Goal: Book appointment/travel/reservation

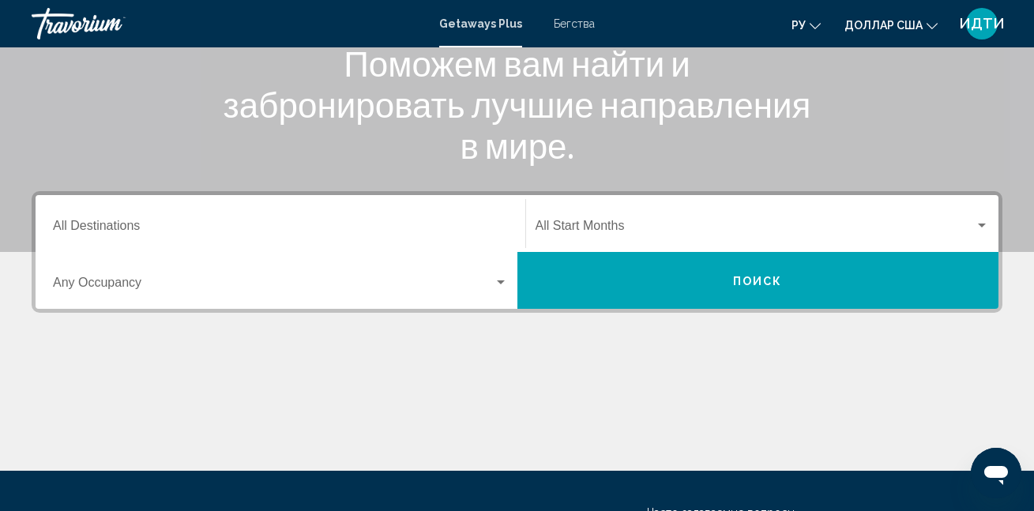
scroll to position [237, 0]
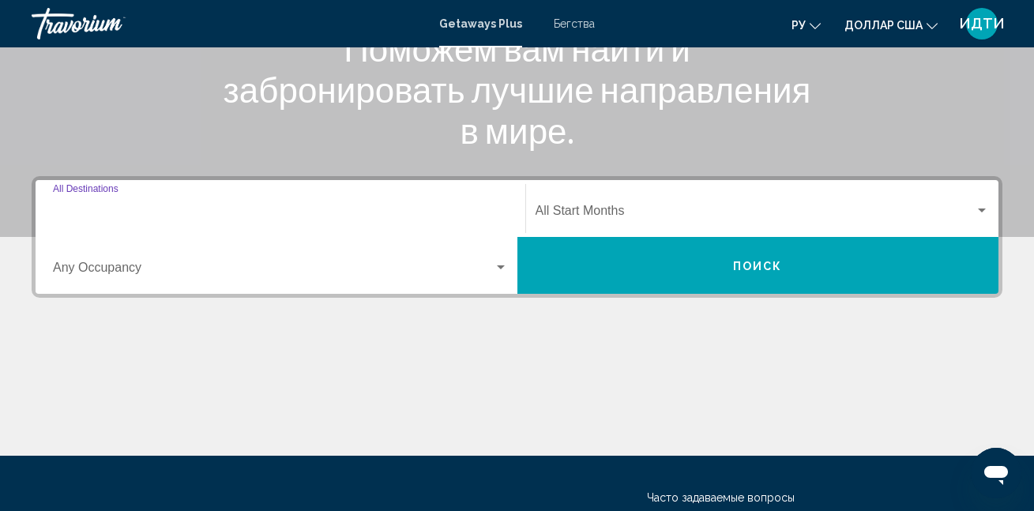
click at [137, 209] on input "Destination All Destinations" at bounding box center [280, 214] width 455 height 14
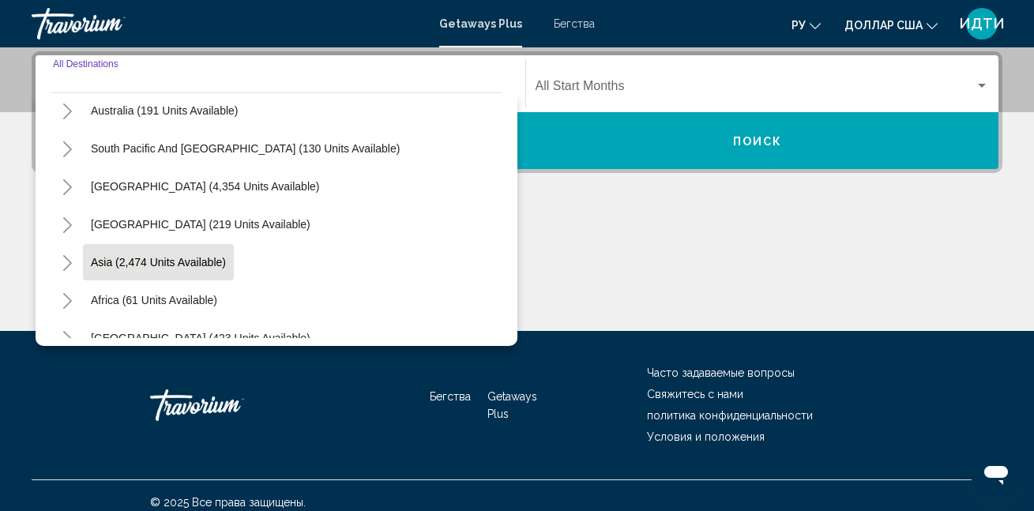
click at [220, 267] on span "Asia (2,474 units available)" at bounding box center [158, 262] width 135 height 13
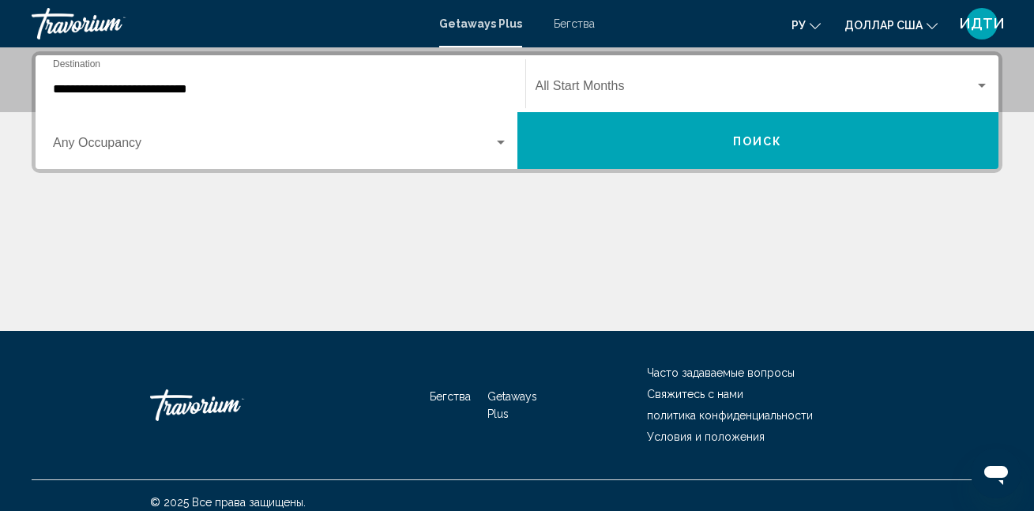
click at [195, 97] on div "**********" at bounding box center [280, 84] width 455 height 50
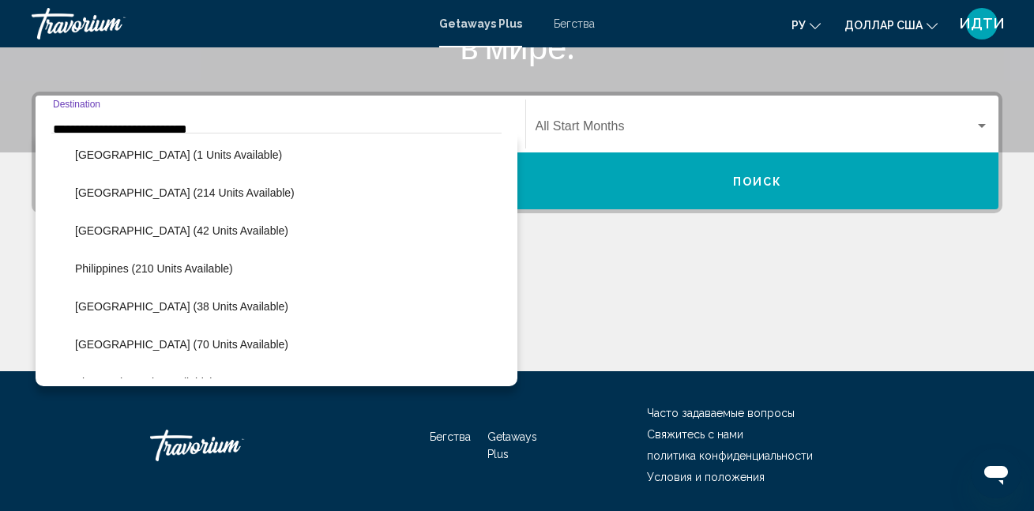
scroll to position [599, 0]
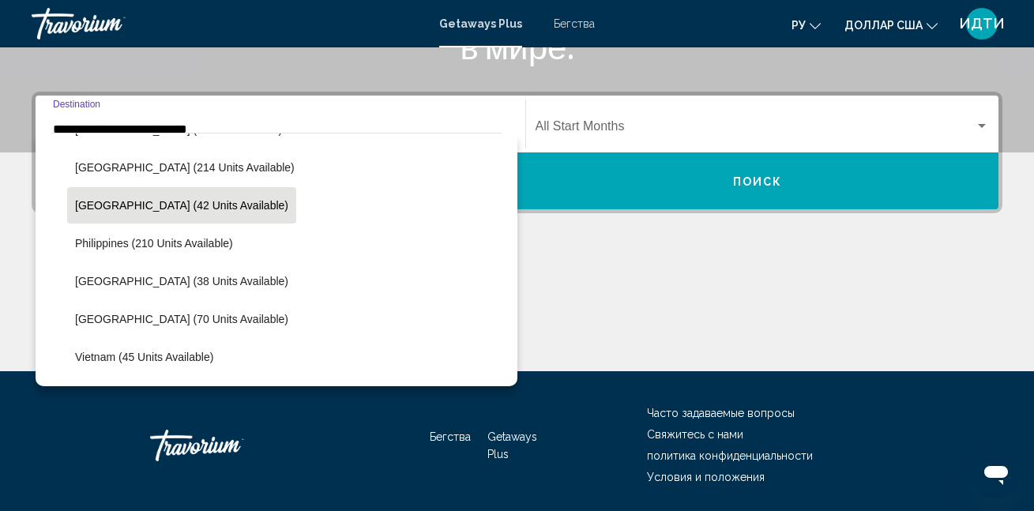
click at [157, 206] on span "[GEOGRAPHIC_DATA] (42 units available)" at bounding box center [181, 205] width 213 height 13
type input "**********"
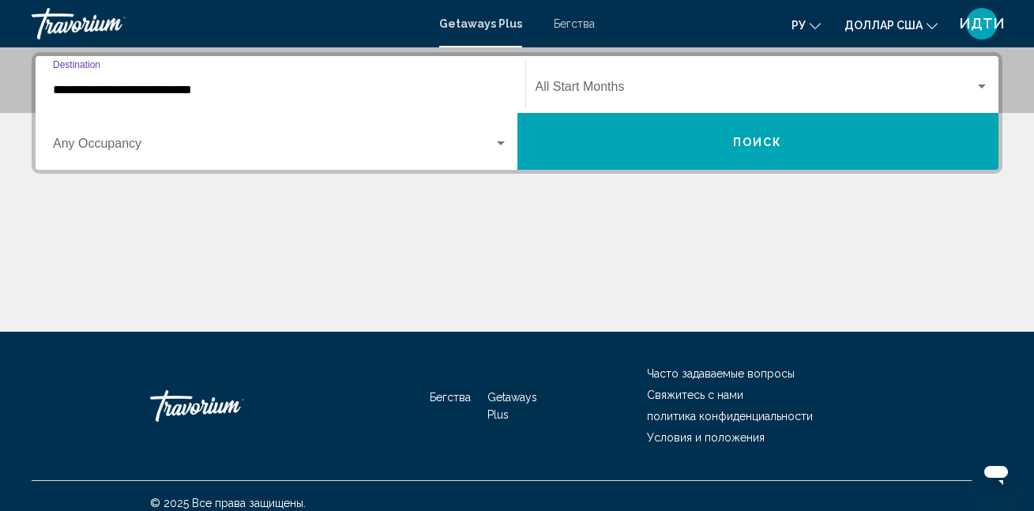
scroll to position [362, 0]
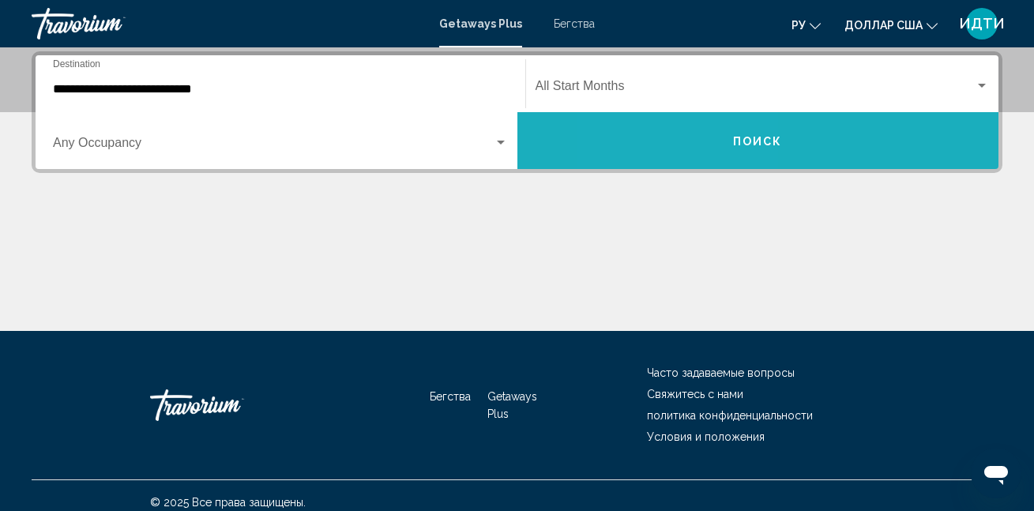
click at [688, 137] on button "Поиск" at bounding box center [758, 140] width 482 height 57
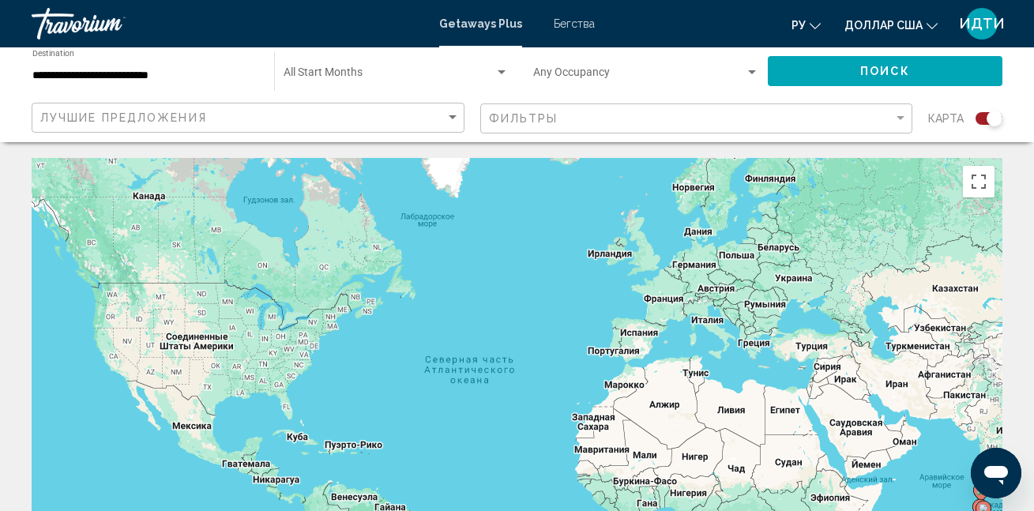
click at [62, 74] on input "**********" at bounding box center [145, 76] width 226 height 13
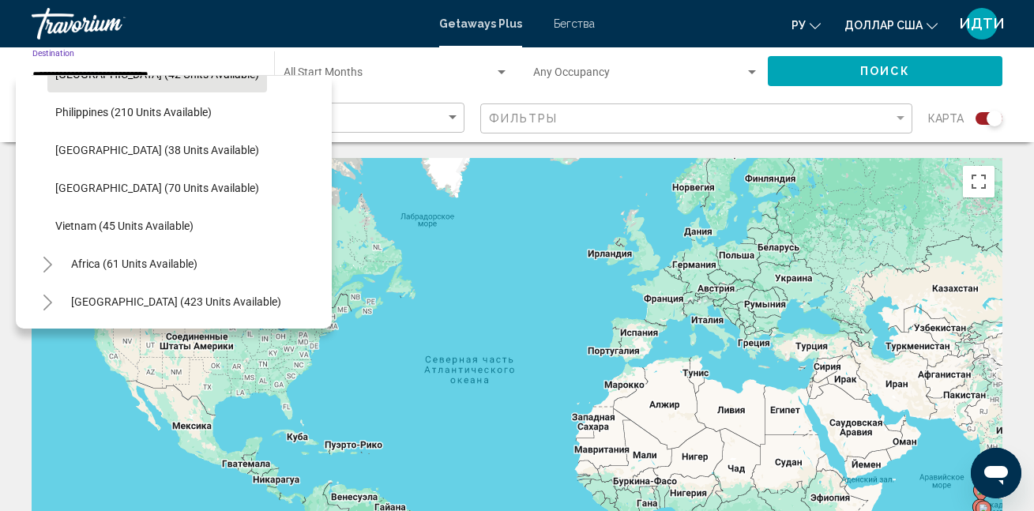
scroll to position [686, 0]
click at [142, 208] on button "Vietnam (45 units available)" at bounding box center [124, 226] width 154 height 36
type input "**********"
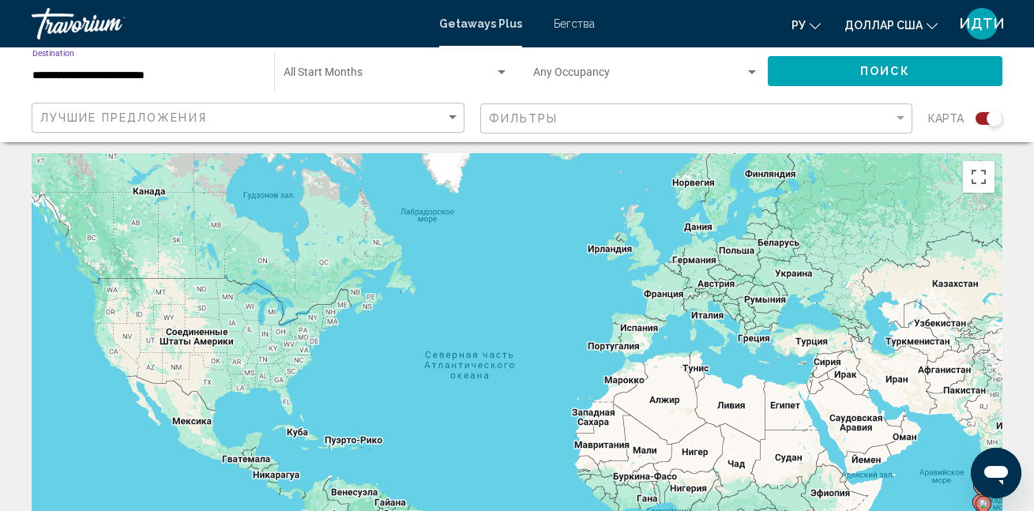
scroll to position [0, 0]
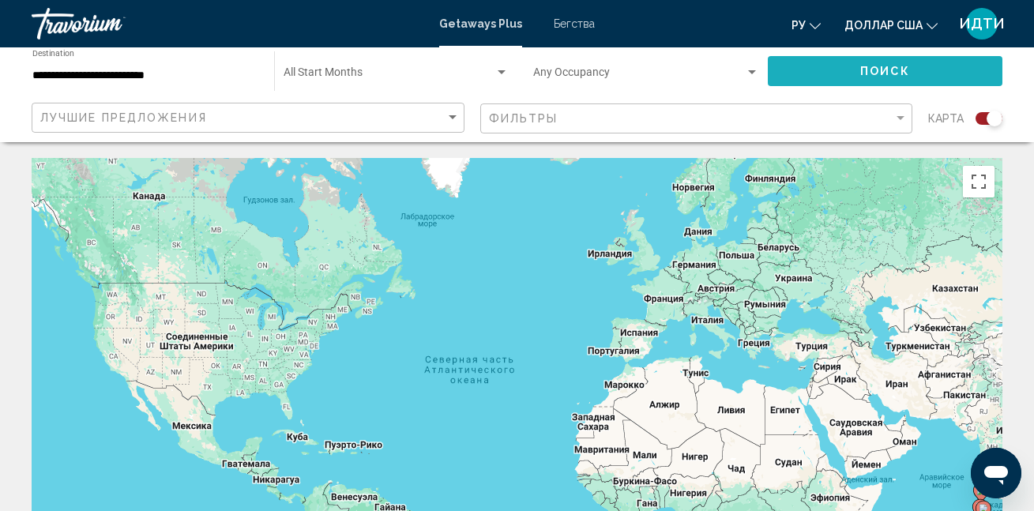
click at [780, 67] on button "Поиск" at bounding box center [885, 70] width 235 height 29
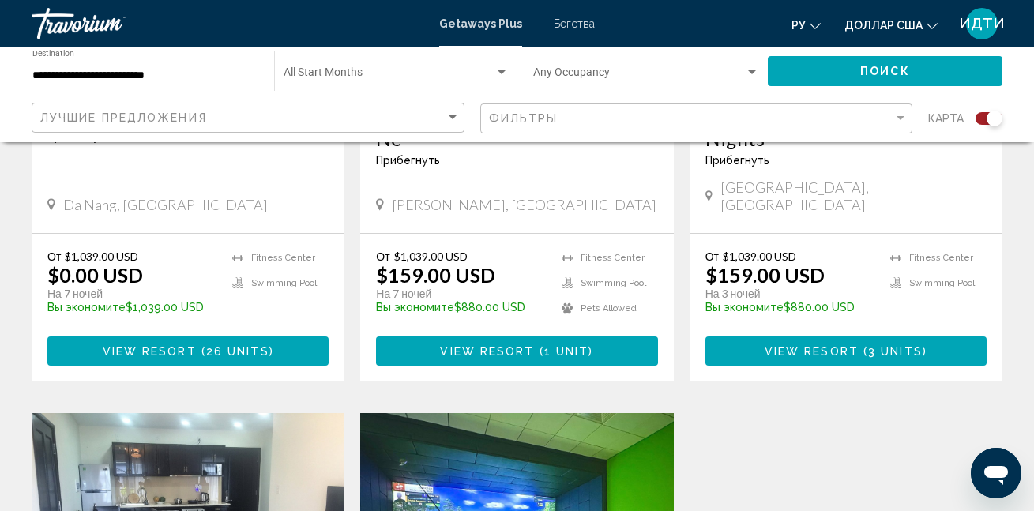
scroll to position [1185, 0]
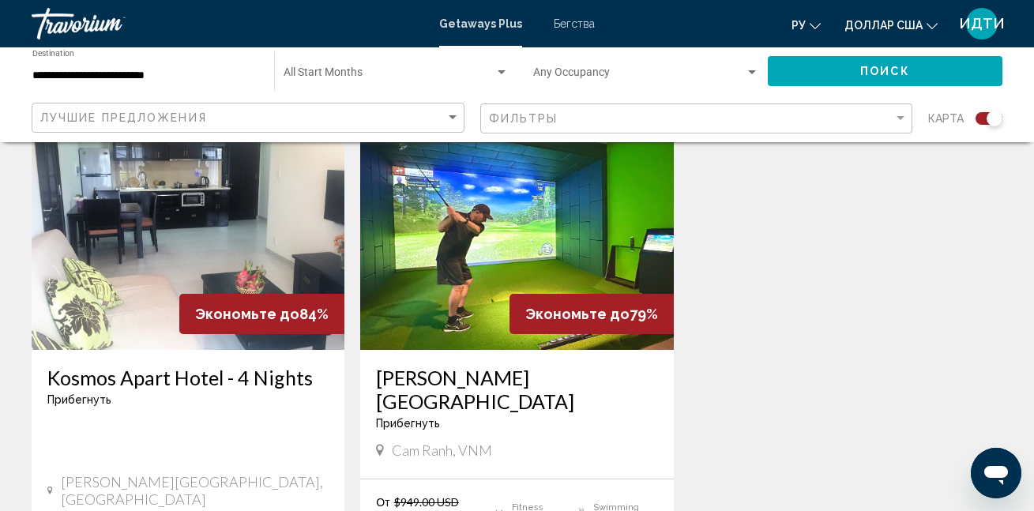
click at [491, 239] on img "Основное содержание" at bounding box center [516, 223] width 313 height 253
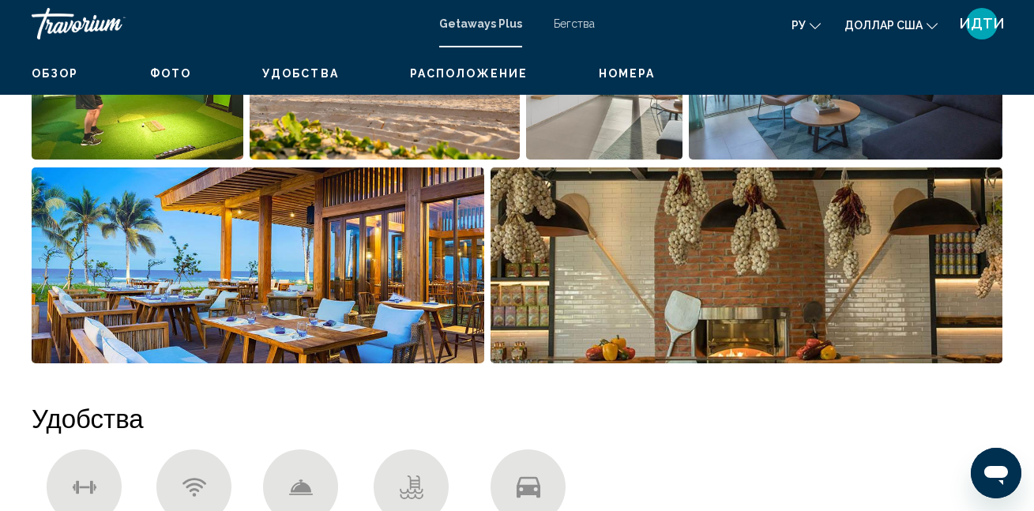
scroll to position [167, 0]
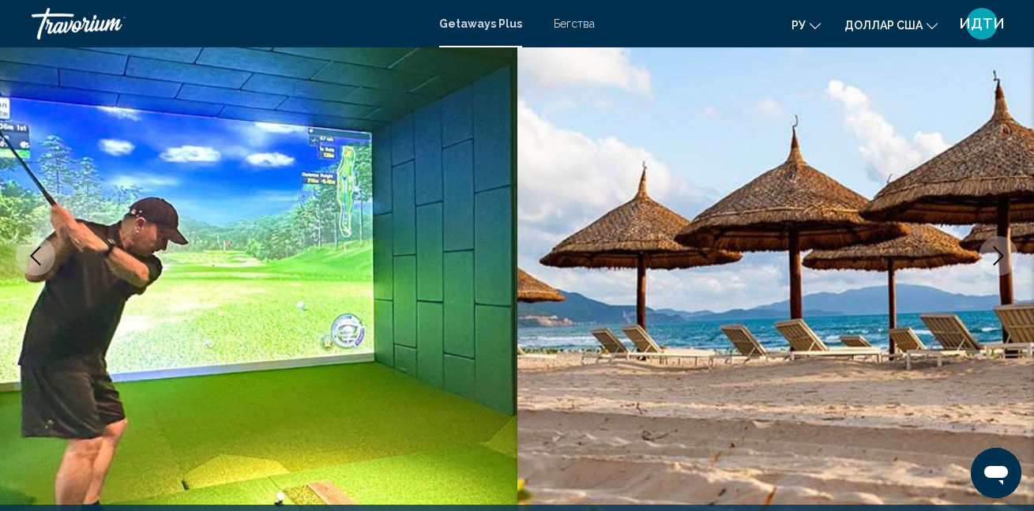
click at [1001, 257] on icon "Next image" at bounding box center [999, 255] width 10 height 19
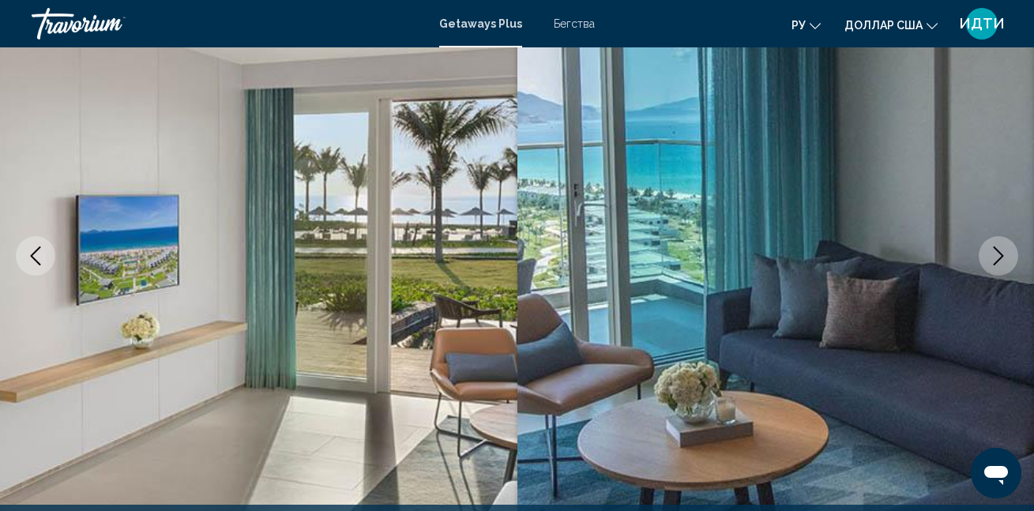
click at [1001, 257] on icon "Next image" at bounding box center [999, 255] width 10 height 19
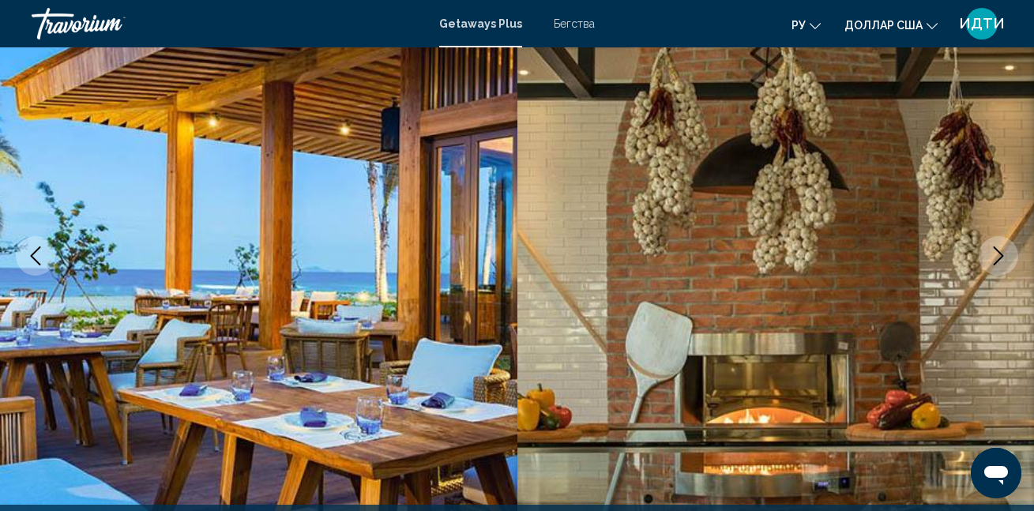
click at [1001, 257] on icon "Next image" at bounding box center [999, 255] width 10 height 19
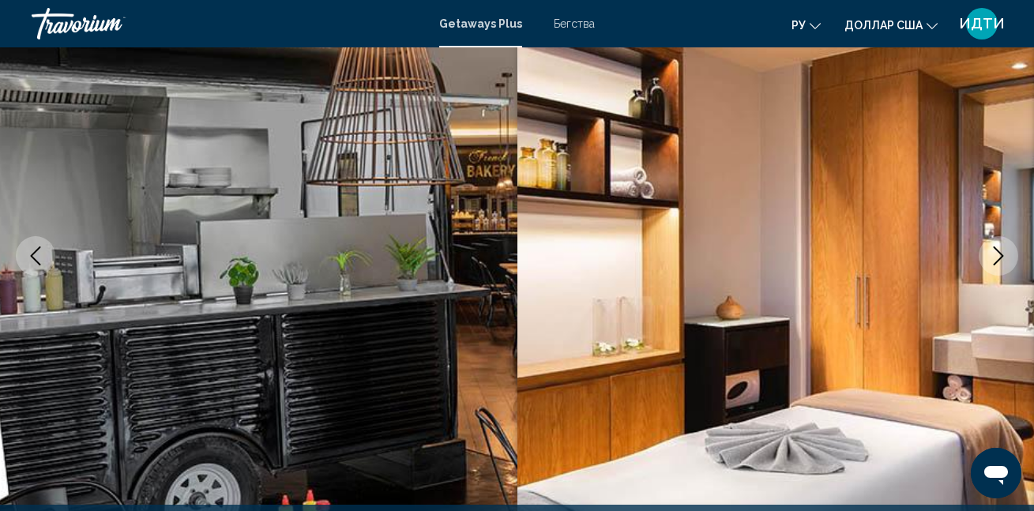
click at [1001, 257] on icon "Next image" at bounding box center [999, 255] width 10 height 19
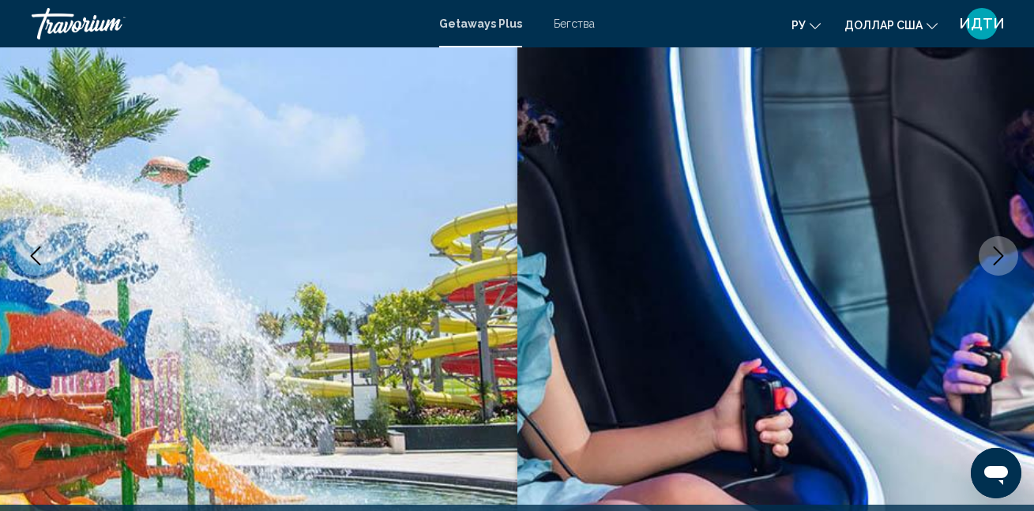
click at [1001, 257] on icon "Next image" at bounding box center [999, 255] width 10 height 19
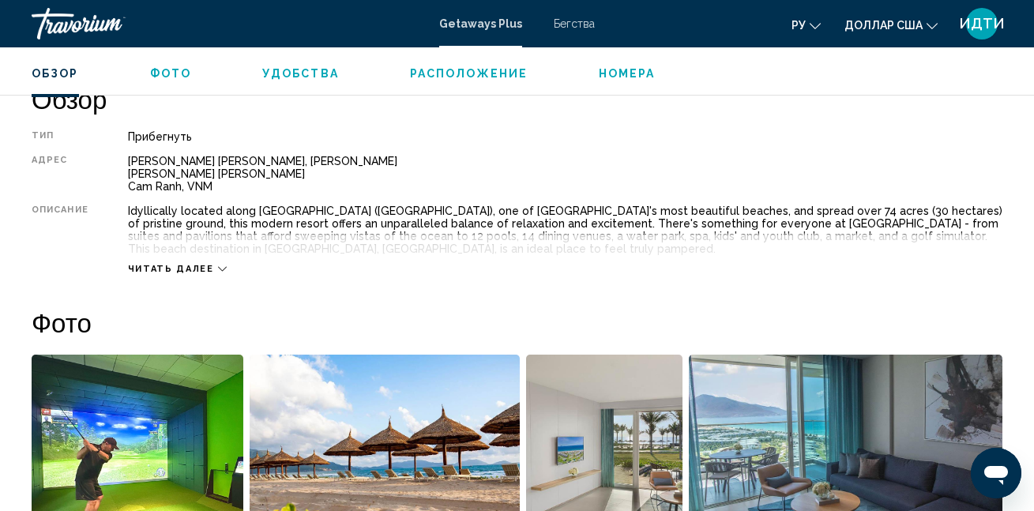
scroll to position [799, 0]
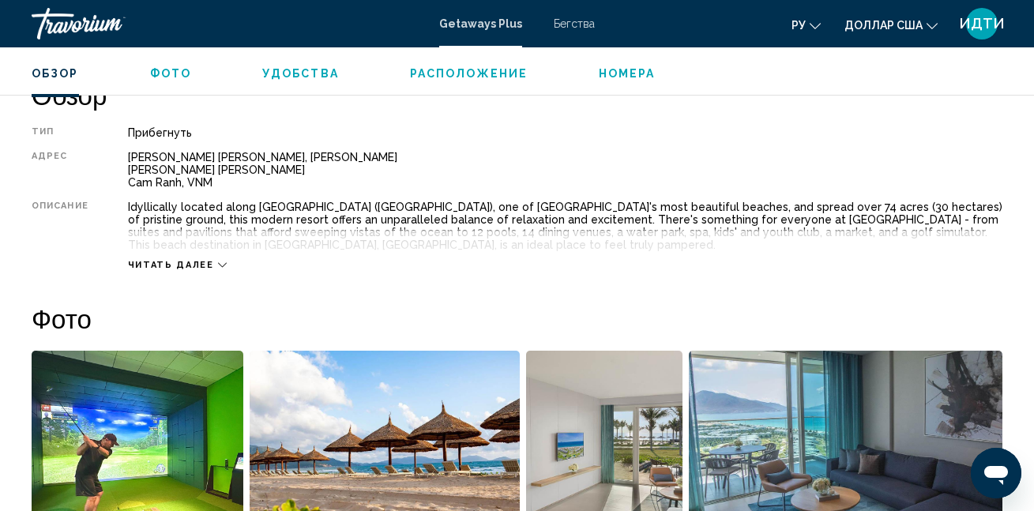
click at [218, 262] on icon "Основное содержание" at bounding box center [222, 265] width 9 height 9
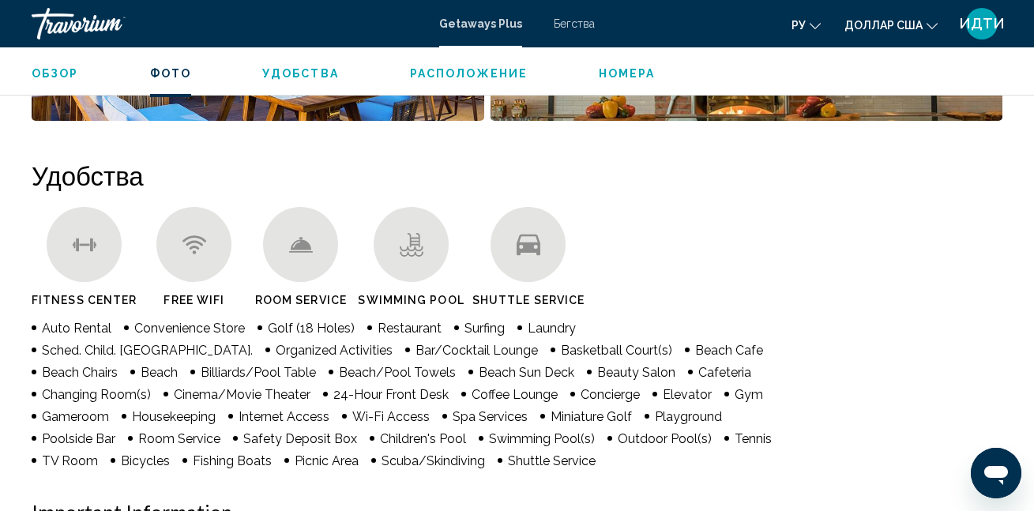
scroll to position [1430, 0]
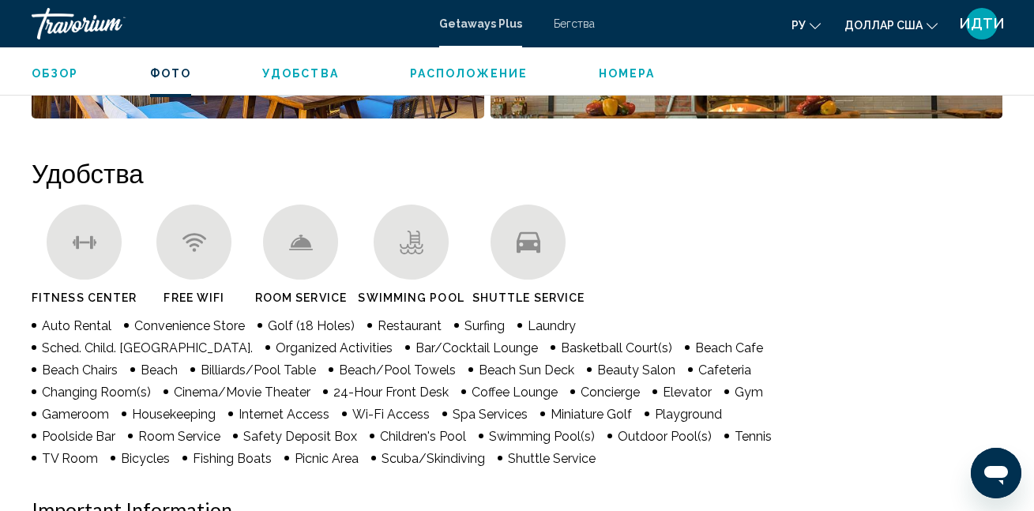
click at [419, 256] on div "Основное содержание" at bounding box center [411, 242] width 75 height 75
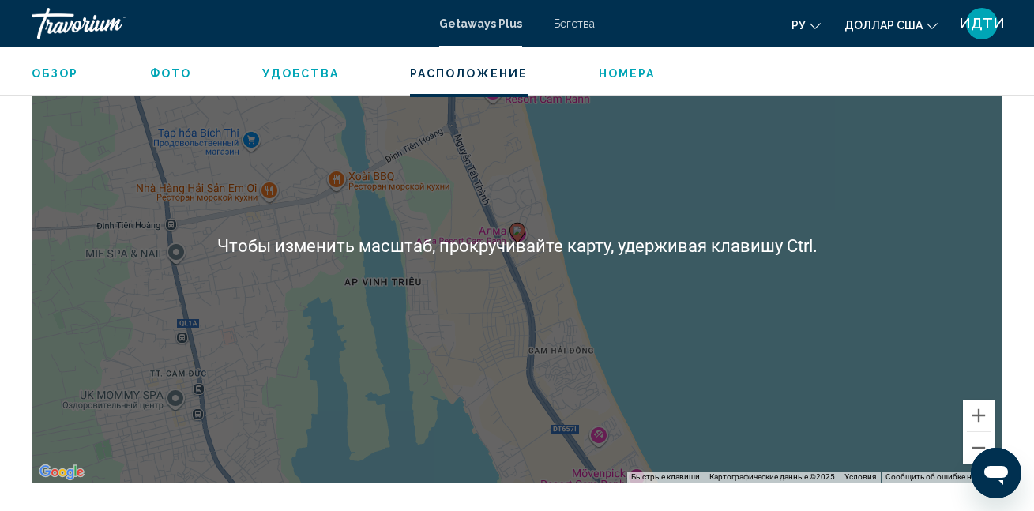
scroll to position [2378, 0]
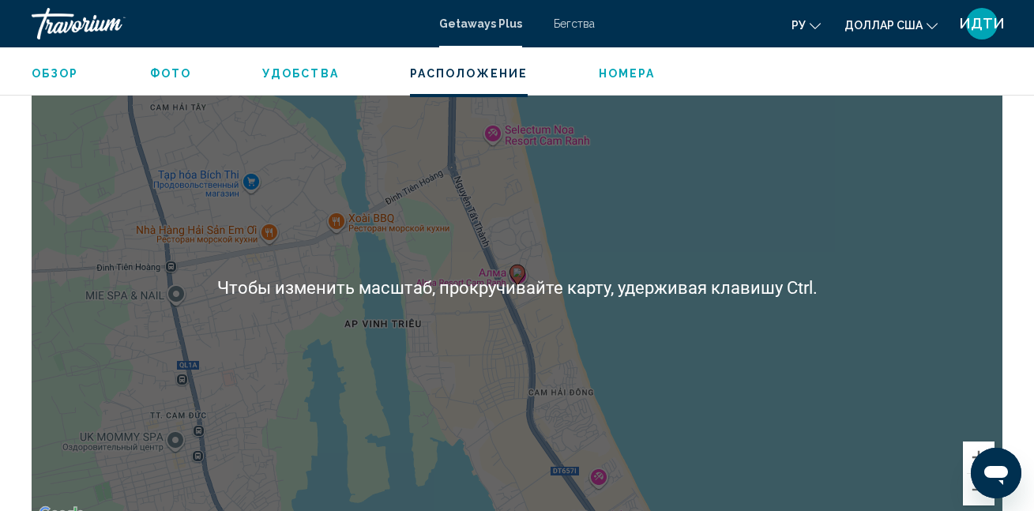
click at [651, 382] on div "Чтобы активировать перетаскивание с помощью клавиатуры, нажмите Alt + Ввод. Пос…" at bounding box center [517, 288] width 971 height 474
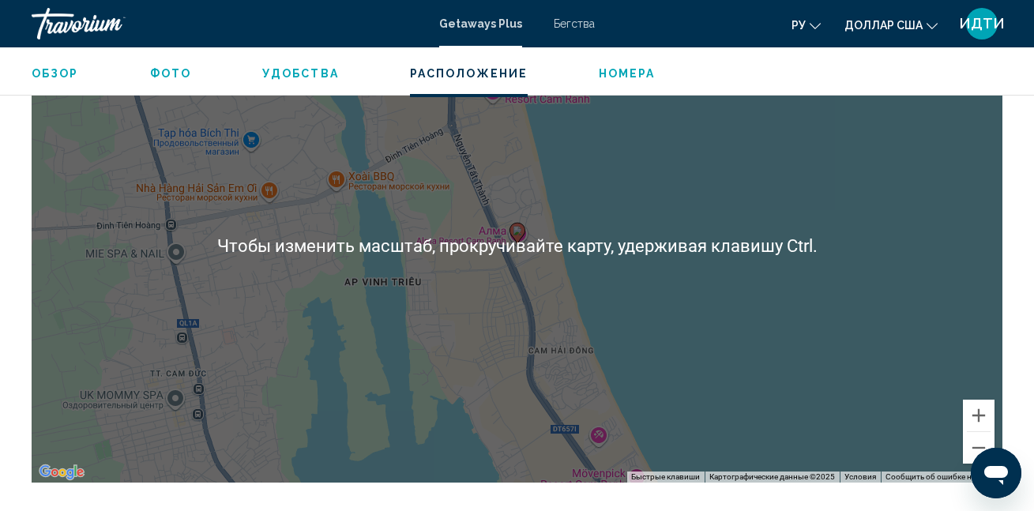
scroll to position [2457, 0]
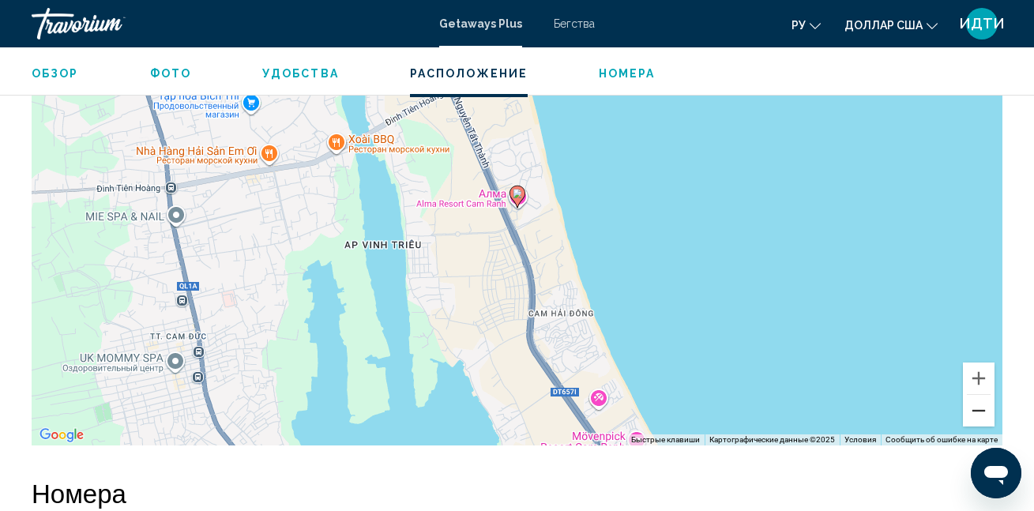
click at [978, 413] on button "Уменьшить" at bounding box center [979, 411] width 32 height 32
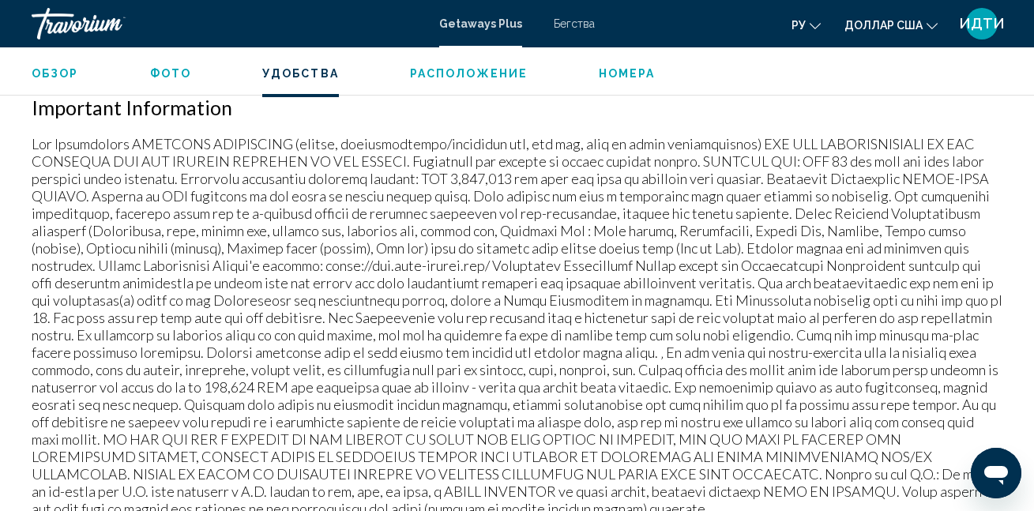
scroll to position [1509, 0]
